Goal: Information Seeking & Learning: Learn about a topic

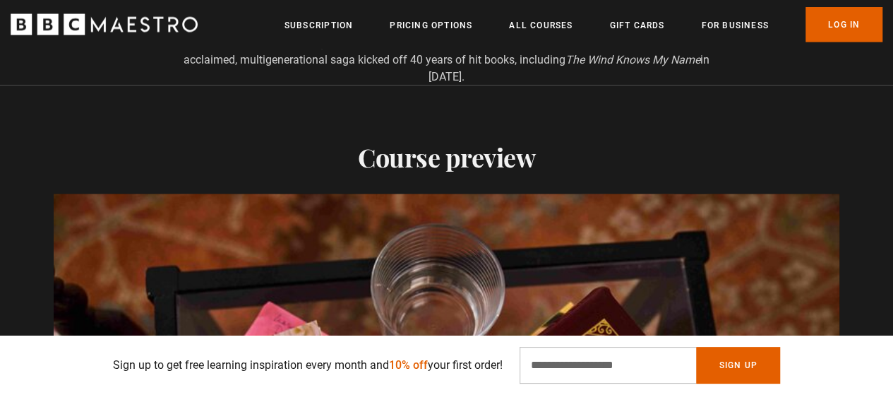
scroll to position [1456, 0]
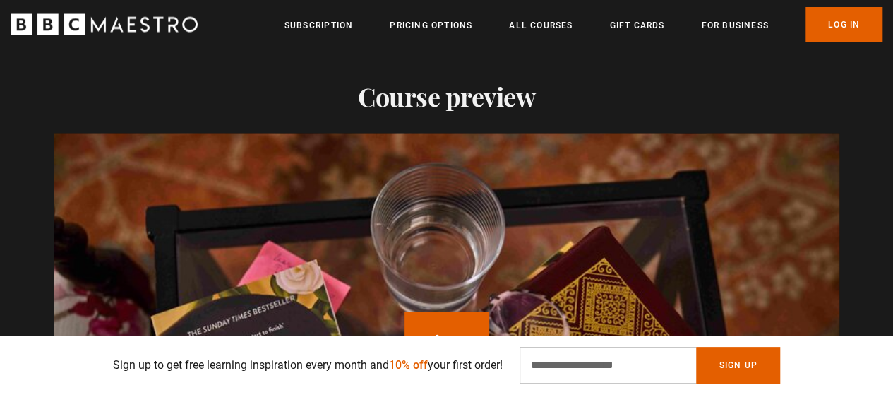
click at [163, 25] on icon "BBC Maestro" at bounding box center [104, 24] width 187 height 21
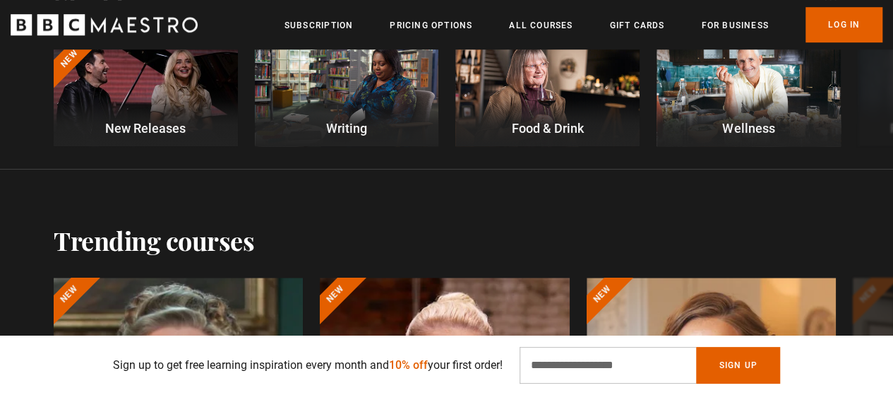
scroll to position [495, 0]
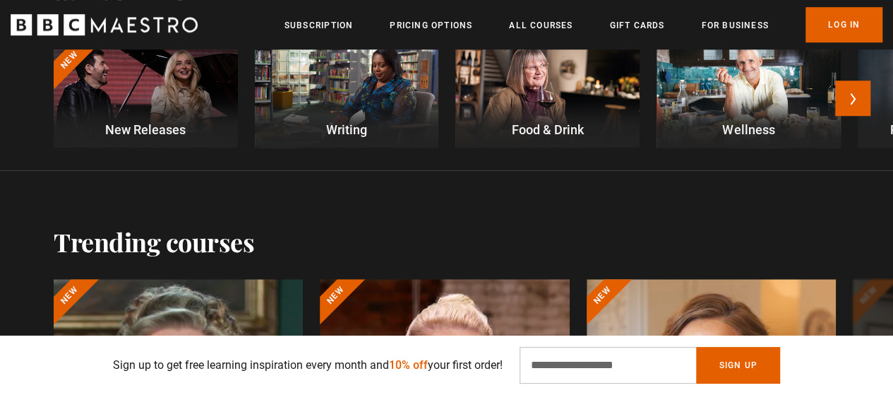
click at [164, 131] on p "New Releases" at bounding box center [146, 129] width 184 height 19
click at [301, 74] on div at bounding box center [347, 96] width 184 height 104
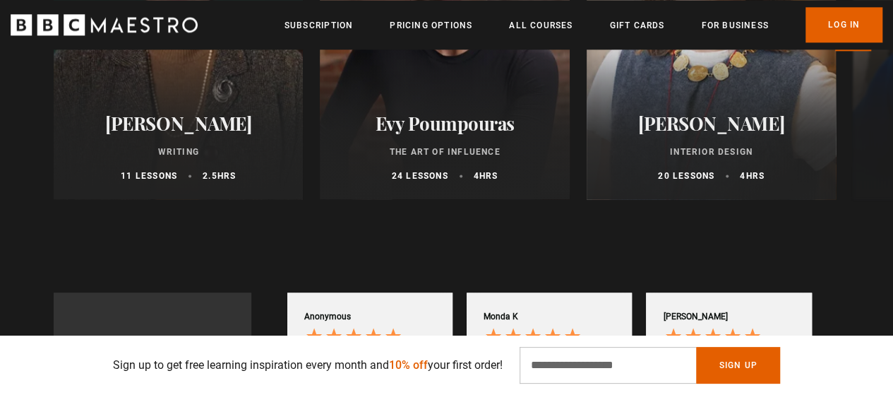
scroll to position [712, 0]
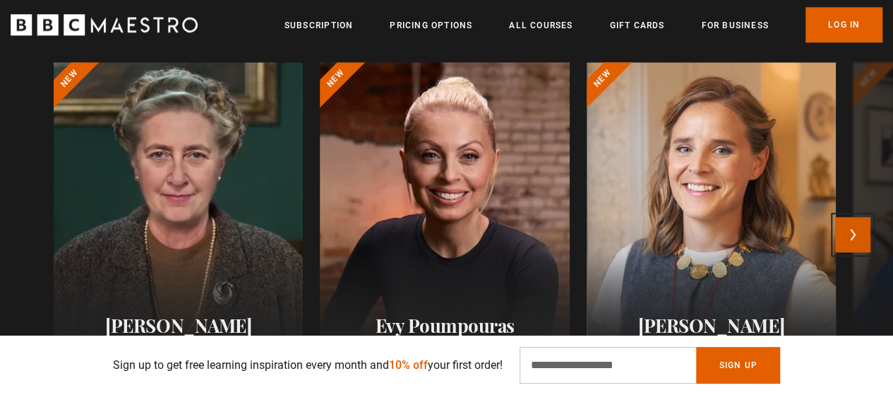
click at [863, 242] on button "Next" at bounding box center [852, 234] width 35 height 35
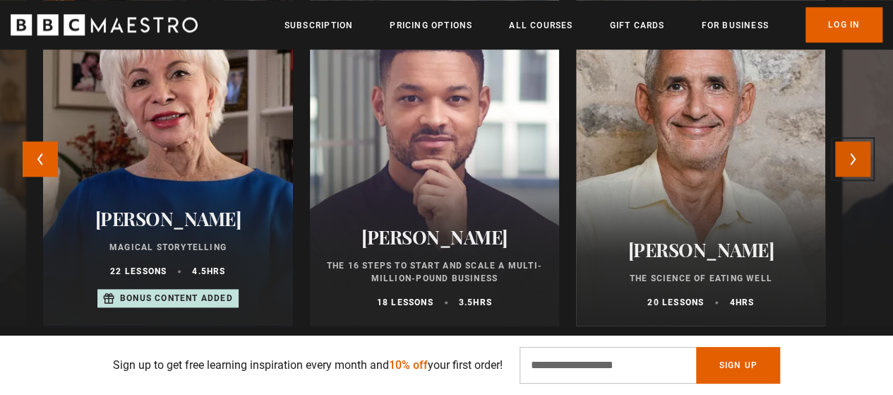
scroll to position [0, 538]
click at [869, 160] on button "Next" at bounding box center [852, 158] width 35 height 35
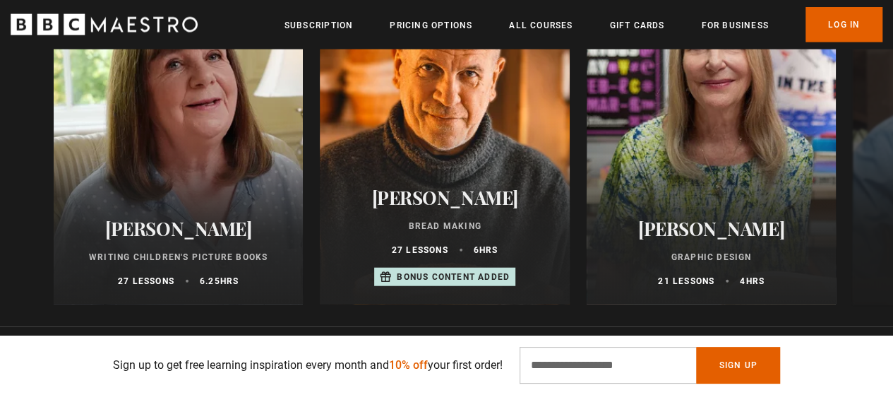
scroll to position [1574, 0]
click at [864, 146] on button "Next" at bounding box center [852, 138] width 35 height 35
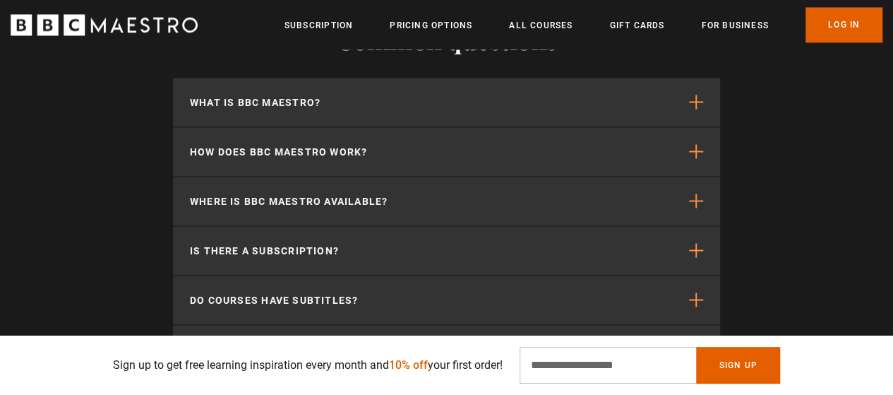
scroll to position [3922, 0]
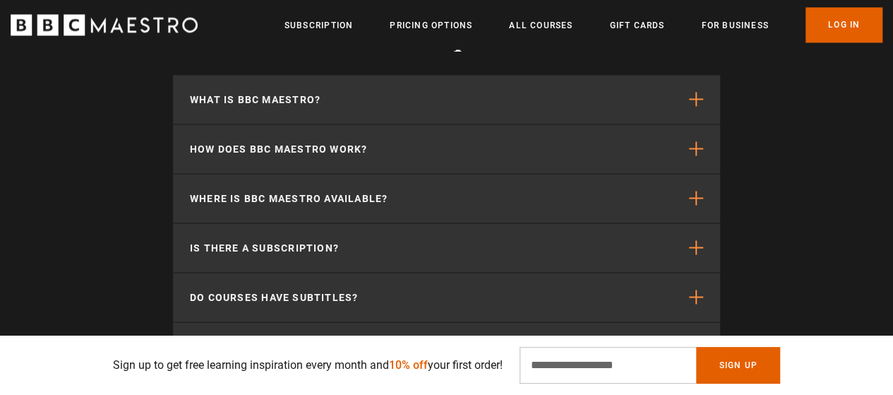
click at [77, 23] on icon "BBC Maestro" at bounding box center [74, 24] width 21 height 21
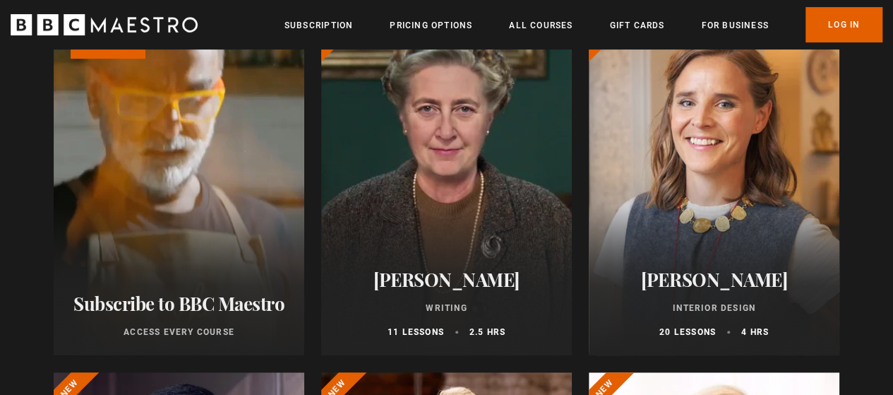
scroll to position [514, 0]
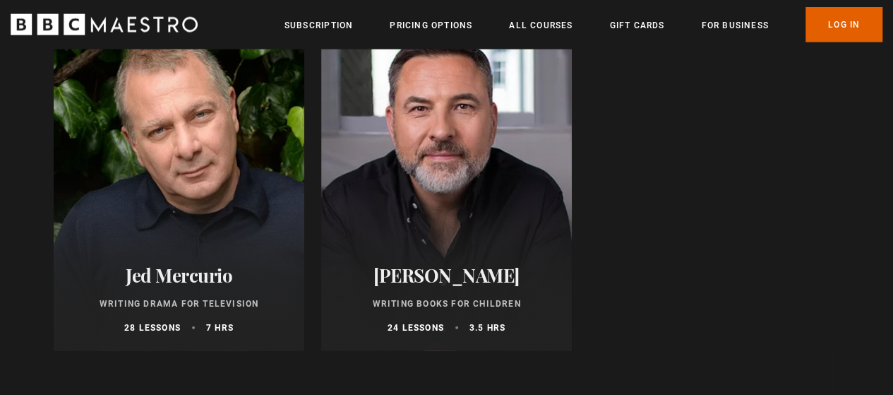
scroll to position [1674, 0]
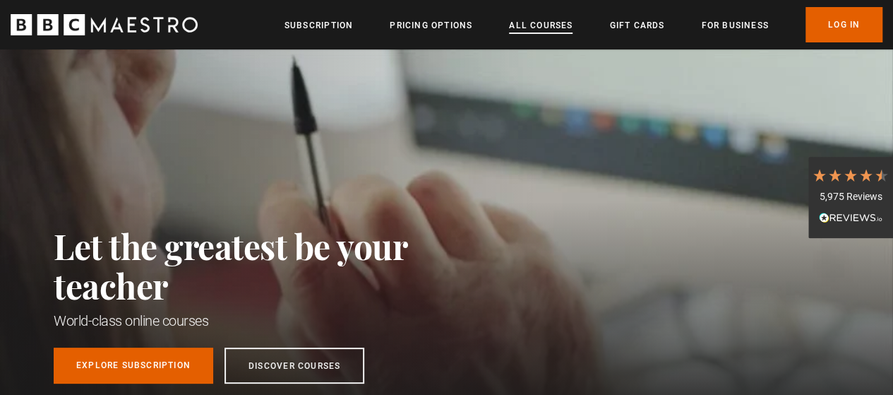
click at [546, 31] on link "All Courses" at bounding box center [541, 25] width 64 height 14
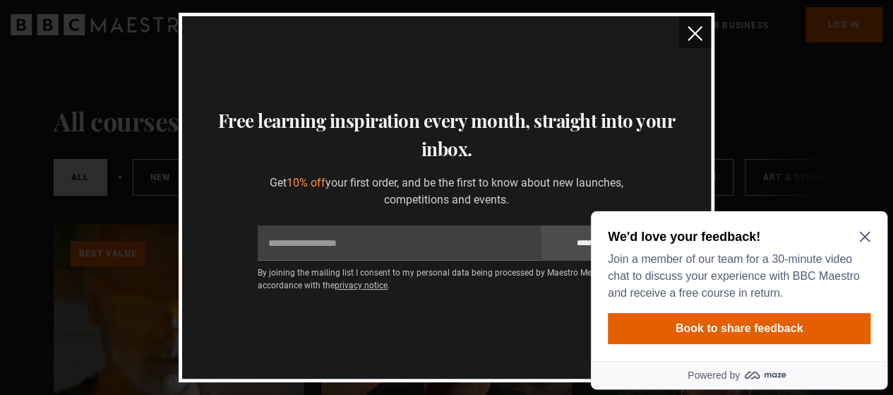
click at [683, 36] on button "close" at bounding box center [695, 32] width 32 height 32
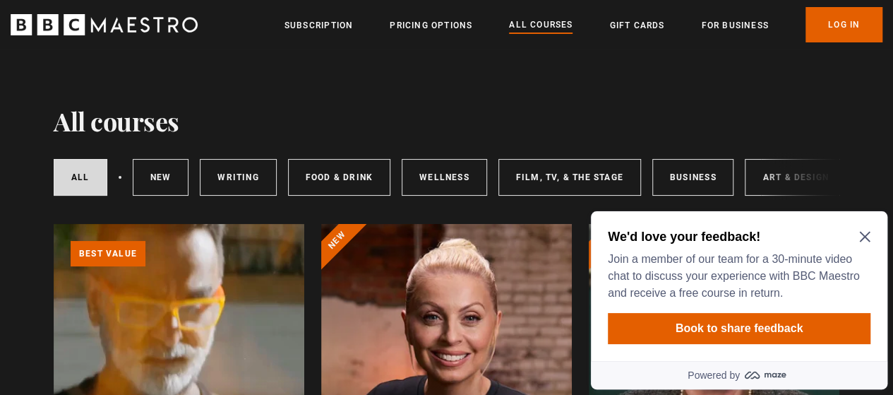
click at [868, 228] on div "We'd love your feedback! Join a member of our team for a 30-minute video chat t…" at bounding box center [739, 264] width 263 height 73
click at [866, 236] on icon "Close Maze Prompt" at bounding box center [864, 237] width 11 height 11
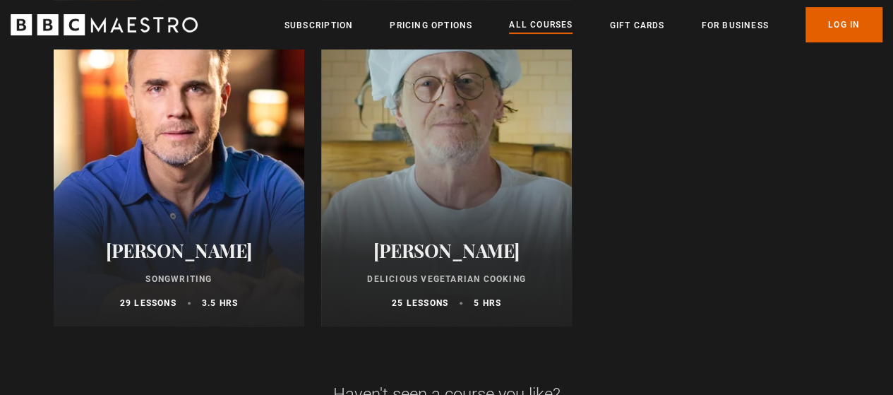
scroll to position [5572, 0]
